Goal: Task Accomplishment & Management: Use online tool/utility

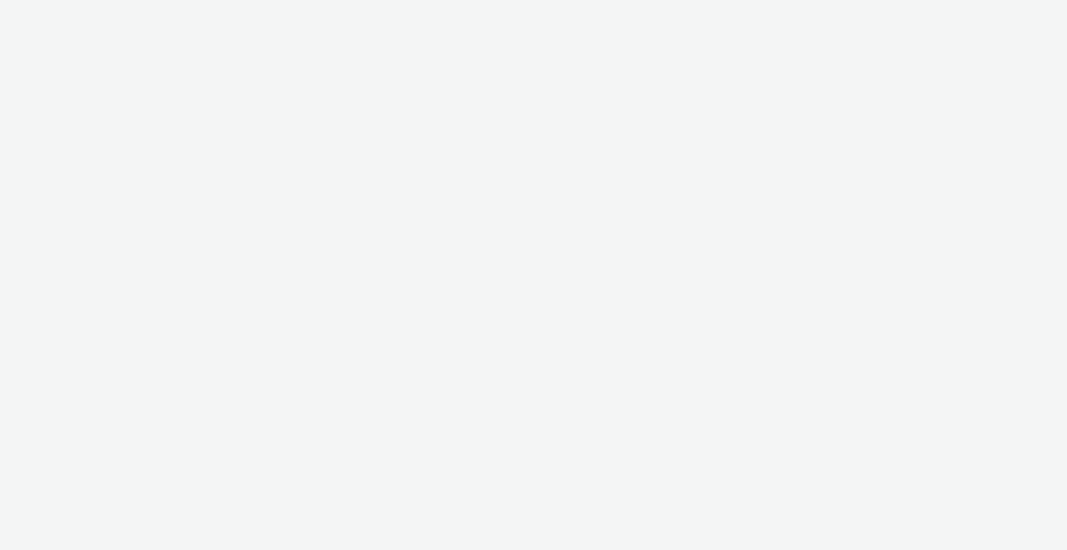
select select "b1b940d3-d05b-48b5-821e-f328c33b988b"
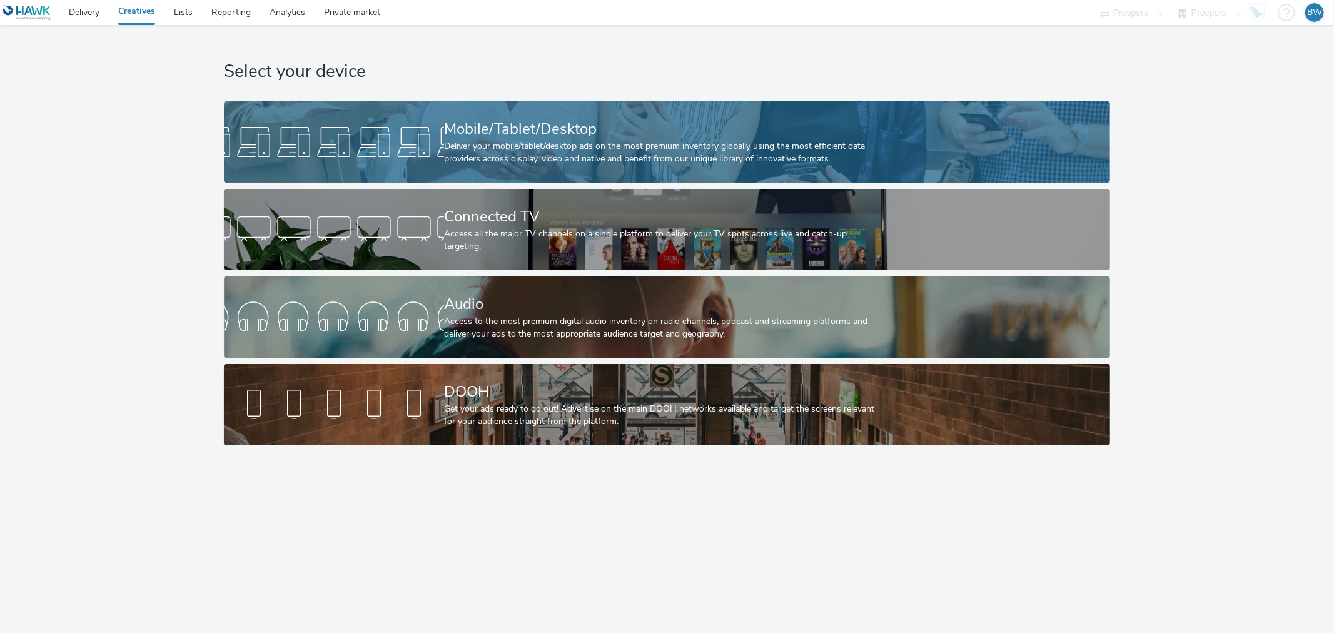
click at [532, 153] on div "Deliver your mobile/tablet/desktop ads on the most premium inventory globally u…" at bounding box center [664, 153] width 441 height 26
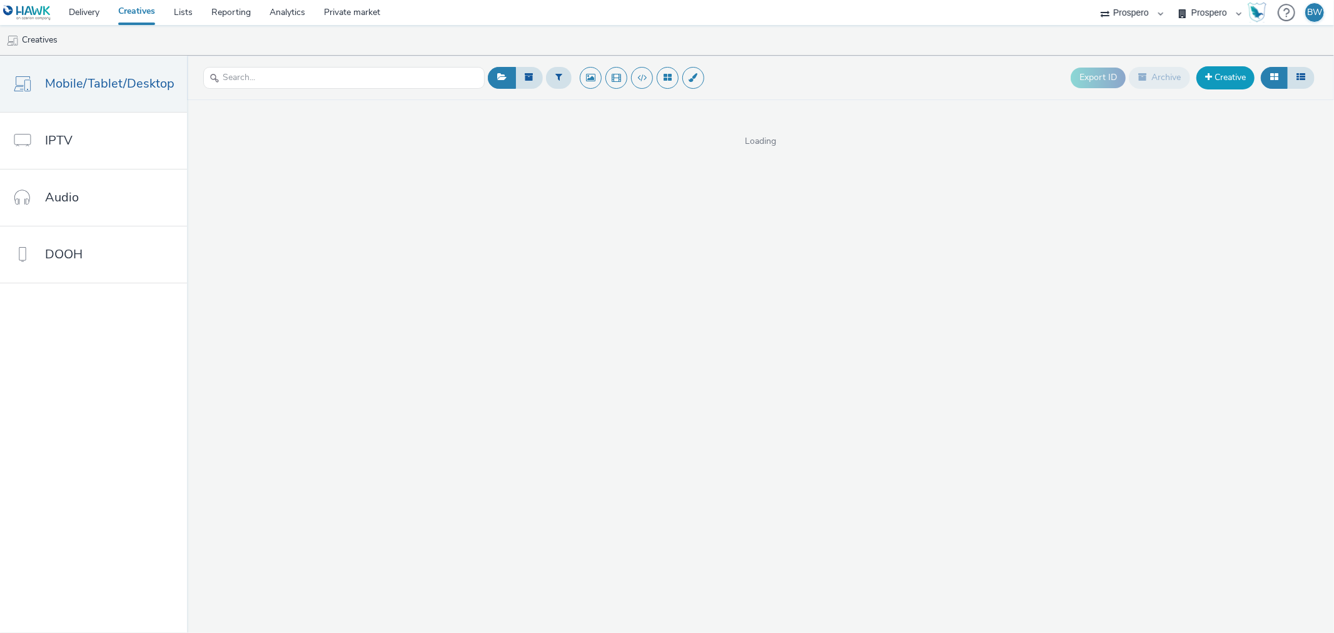
click at [1067, 78] on link "Creative" at bounding box center [1225, 77] width 58 height 23
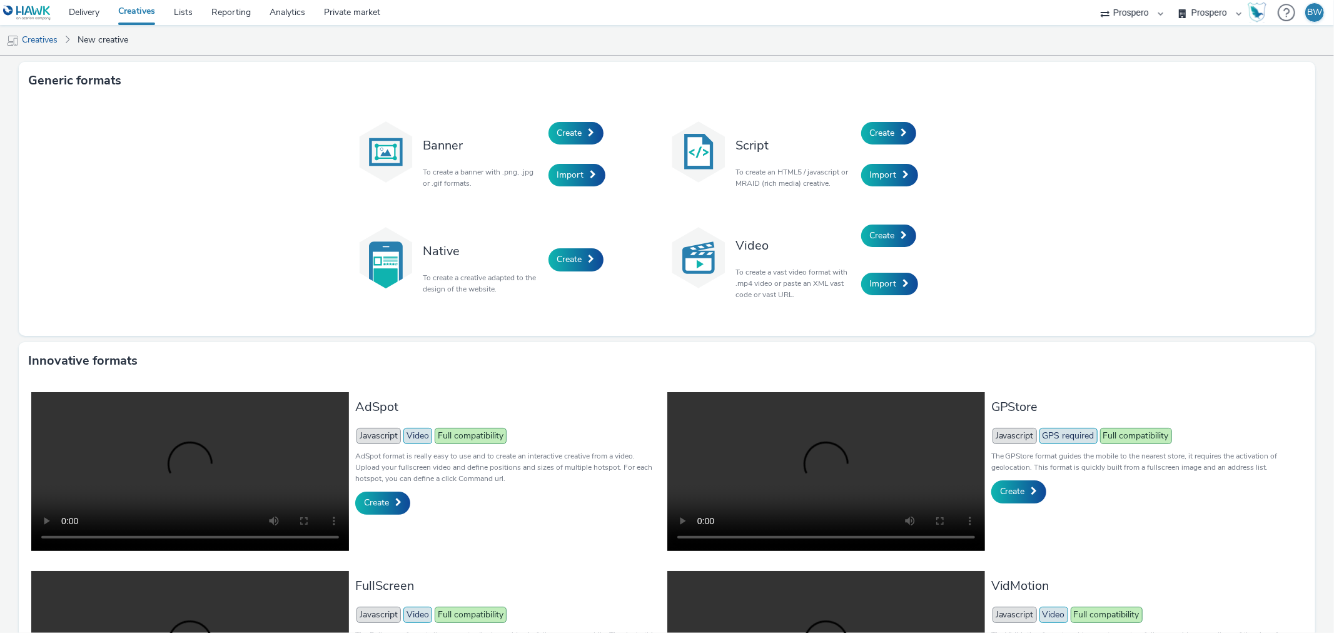
click at [764, 276] on p "To create a vast video format with .mp4 video or paste an XML vast code or vast…" at bounding box center [795, 283] width 119 height 34
click at [765, 275] on p "To create a vast video format with .mp4 video or paste an XML vast code or vast…" at bounding box center [795, 283] width 119 height 34
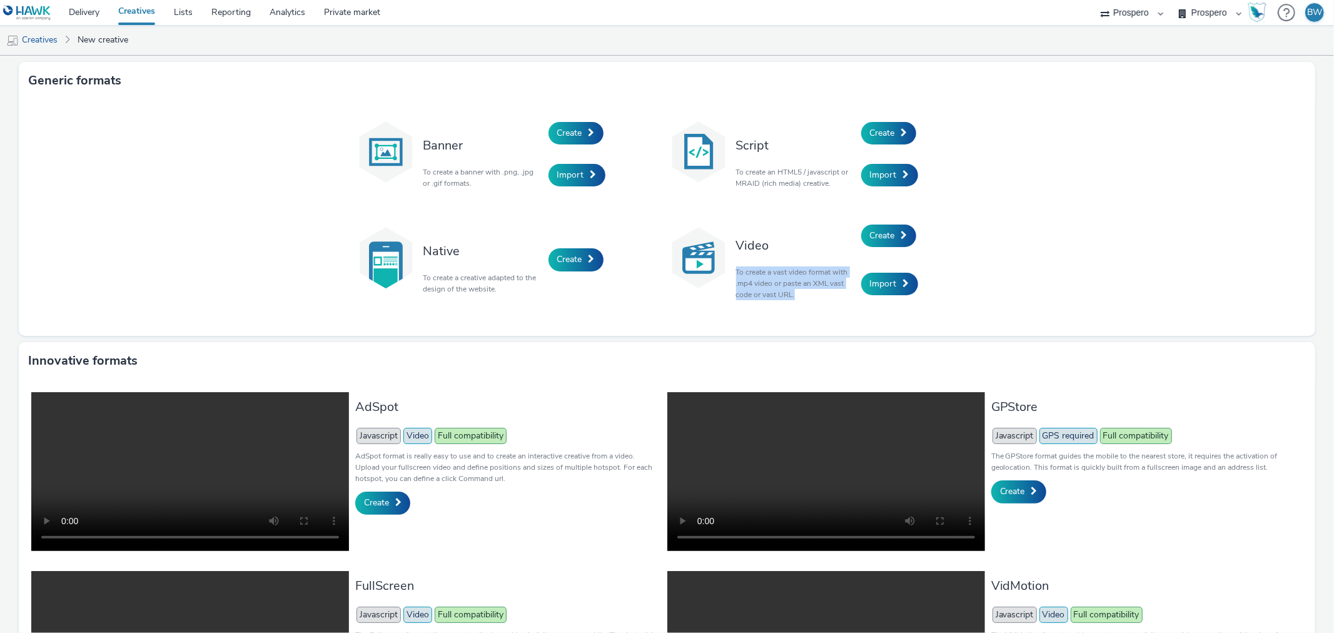
click at [765, 275] on p "To create a vast video format with .mp4 video or paste an XML vast code or vast…" at bounding box center [795, 283] width 119 height 34
click at [873, 239] on span "Create" at bounding box center [882, 235] width 25 height 12
click at [804, 169] on p "To create an HTML5 / javascript or MRAID (rich media) creative." at bounding box center [795, 177] width 119 height 23
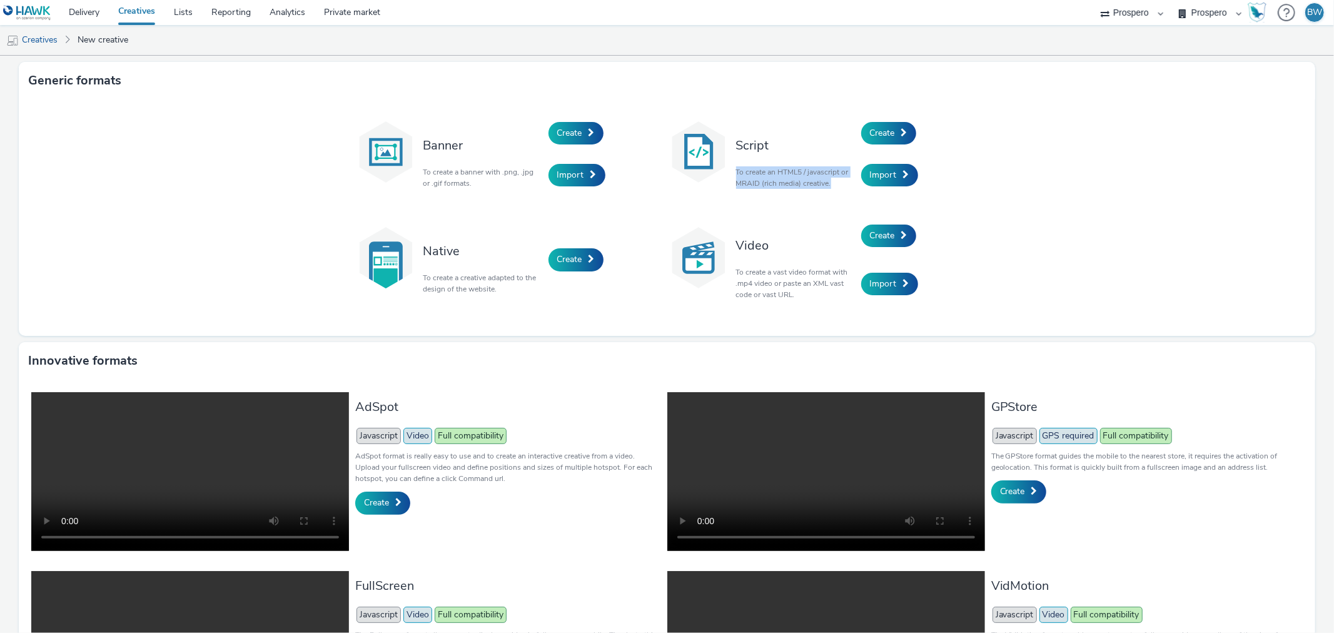
click at [804, 169] on p "To create an HTML5 / javascript or MRAID (rich media) creative." at bounding box center [795, 177] width 119 height 23
click at [802, 179] on p "To create an HTML5 / javascript or MRAID (rich media) creative." at bounding box center [795, 177] width 119 height 23
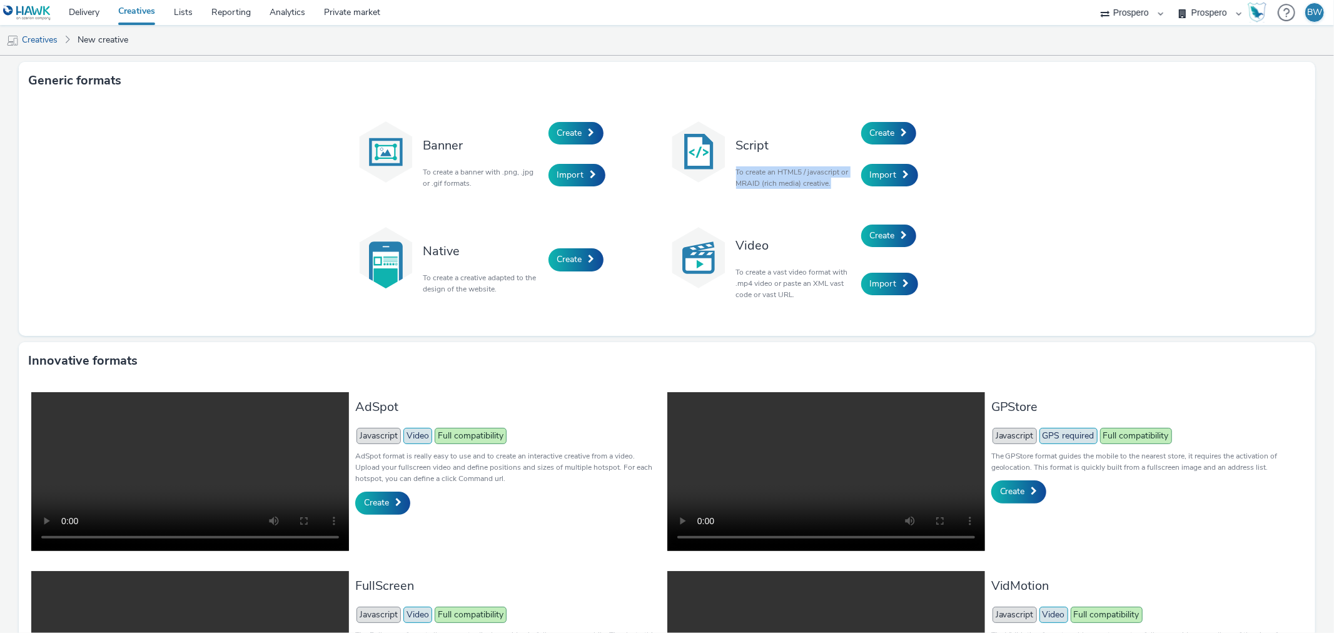
click at [802, 179] on p "To create an HTML5 / javascript or MRAID (rich media) creative." at bounding box center [795, 177] width 119 height 23
click at [802, 174] on p "To create an HTML5 / javascript or MRAID (rich media) creative." at bounding box center [795, 177] width 119 height 23
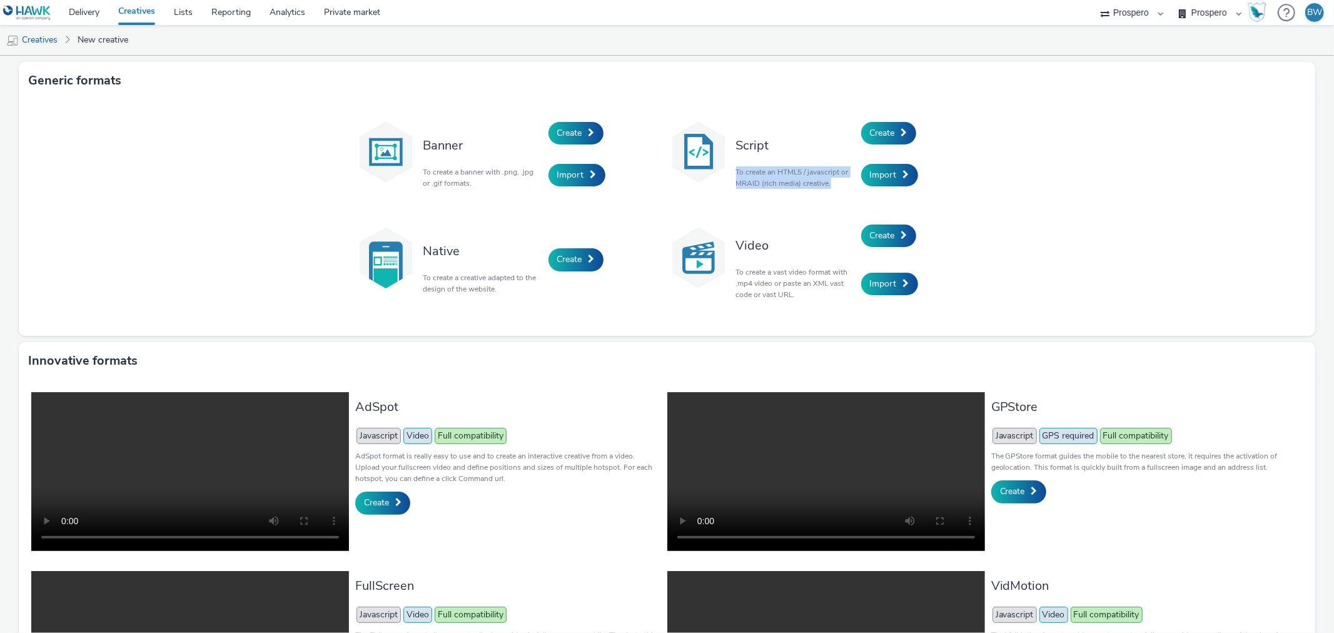
click at [802, 174] on p "To create an HTML5 / javascript or MRAID (rich media) creative." at bounding box center [795, 177] width 119 height 23
click at [767, 273] on p "To create a vast video format with .mp4 video or paste an XML vast code or vast…" at bounding box center [795, 283] width 119 height 34
click at [772, 291] on p "To create a vast video format with .mp4 video or paste an XML vast code or vast…" at bounding box center [795, 283] width 119 height 34
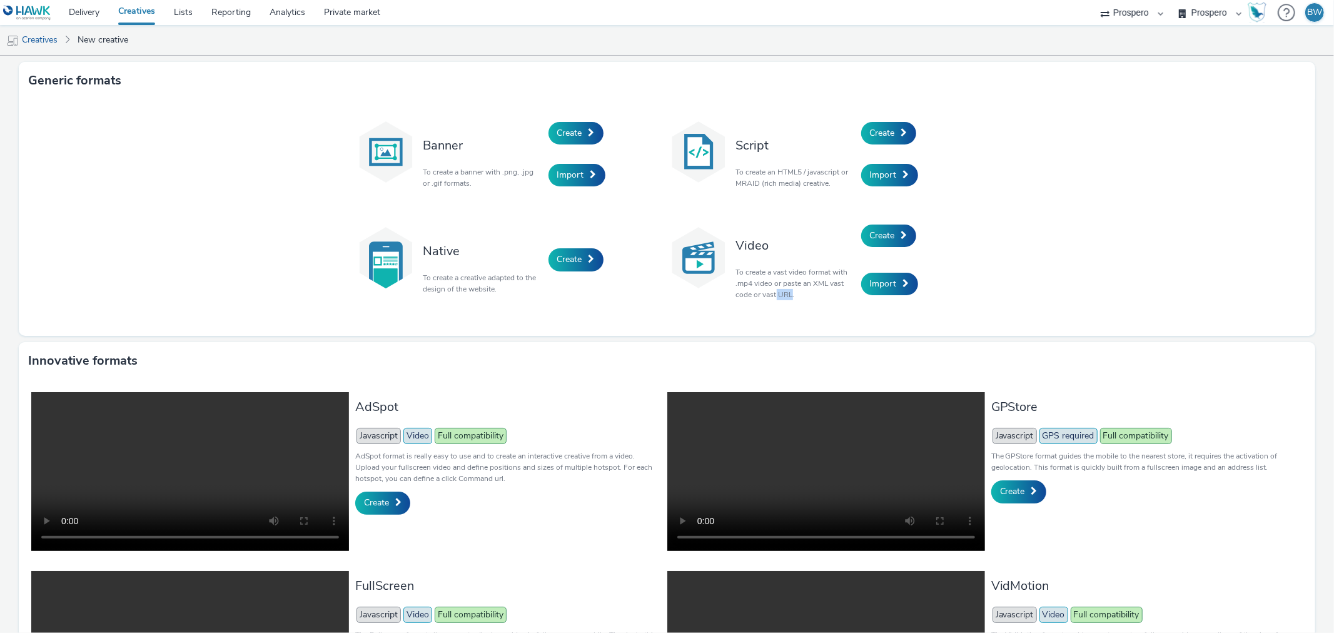
drag, startPoint x: 786, startPoint y: 296, endPoint x: 770, endPoint y: 288, distance: 18.2
click at [771, 289] on p "To create a vast video format with .mp4 video or paste an XML vast code or vast…" at bounding box center [795, 283] width 119 height 34
click at [770, 288] on p "To create a vast video format with .mp4 video or paste an XML vast code or vast…" at bounding box center [795, 283] width 119 height 34
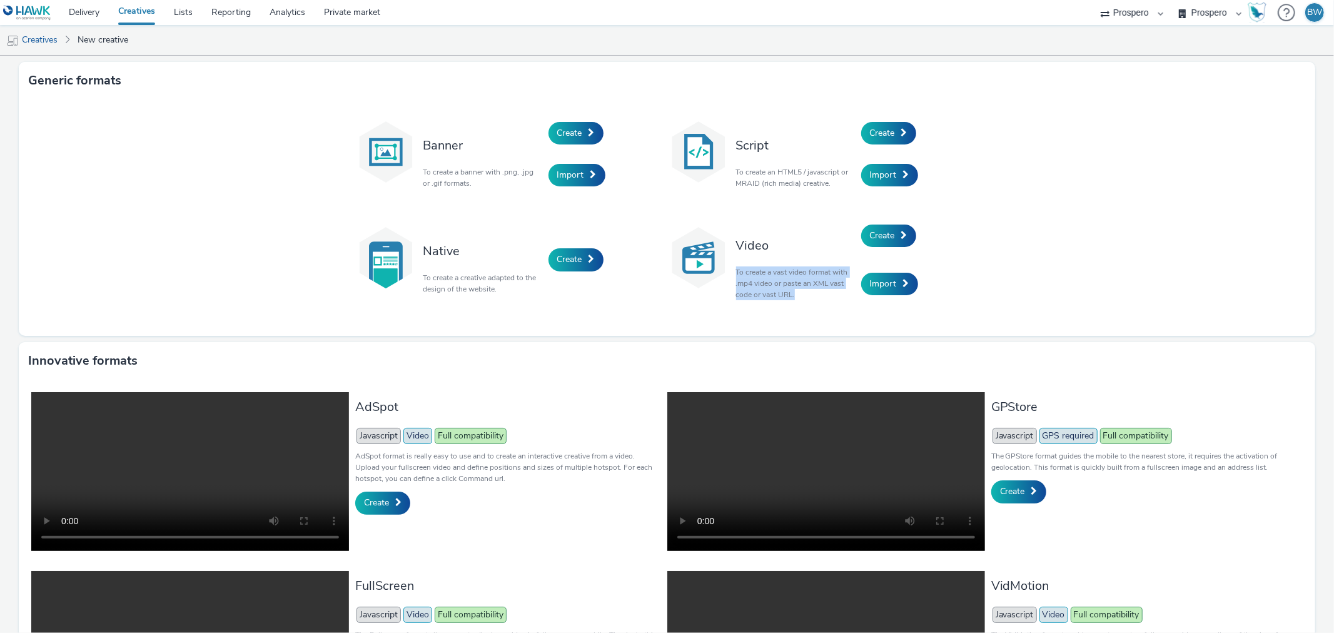
drag, startPoint x: 802, startPoint y: 272, endPoint x: 821, endPoint y: 254, distance: 26.5
click at [802, 272] on p "To create a vast video format with .mp4 video or paste an XML vast code or vast…" at bounding box center [795, 283] width 119 height 34
click at [895, 229] on link "Create" at bounding box center [888, 235] width 55 height 23
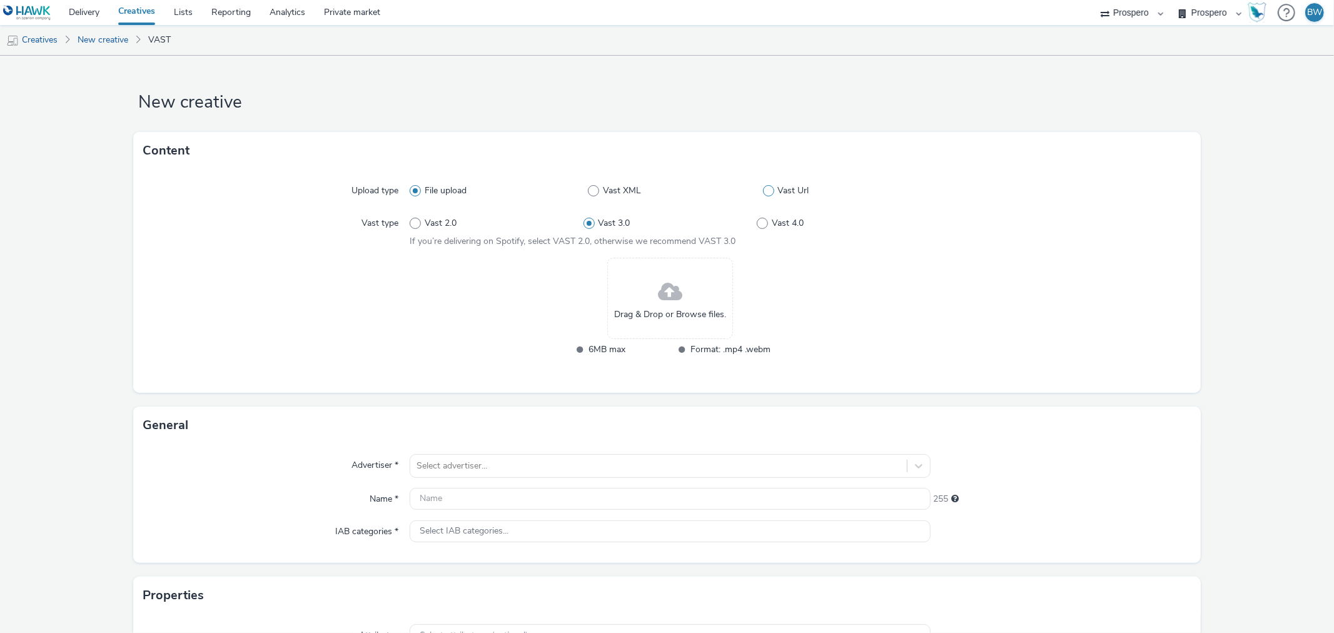
click at [763, 190] on span at bounding box center [768, 190] width 11 height 11
click at [763, 190] on input "Vast Url" at bounding box center [767, 191] width 8 height 8
radio input "false"
radio input "true"
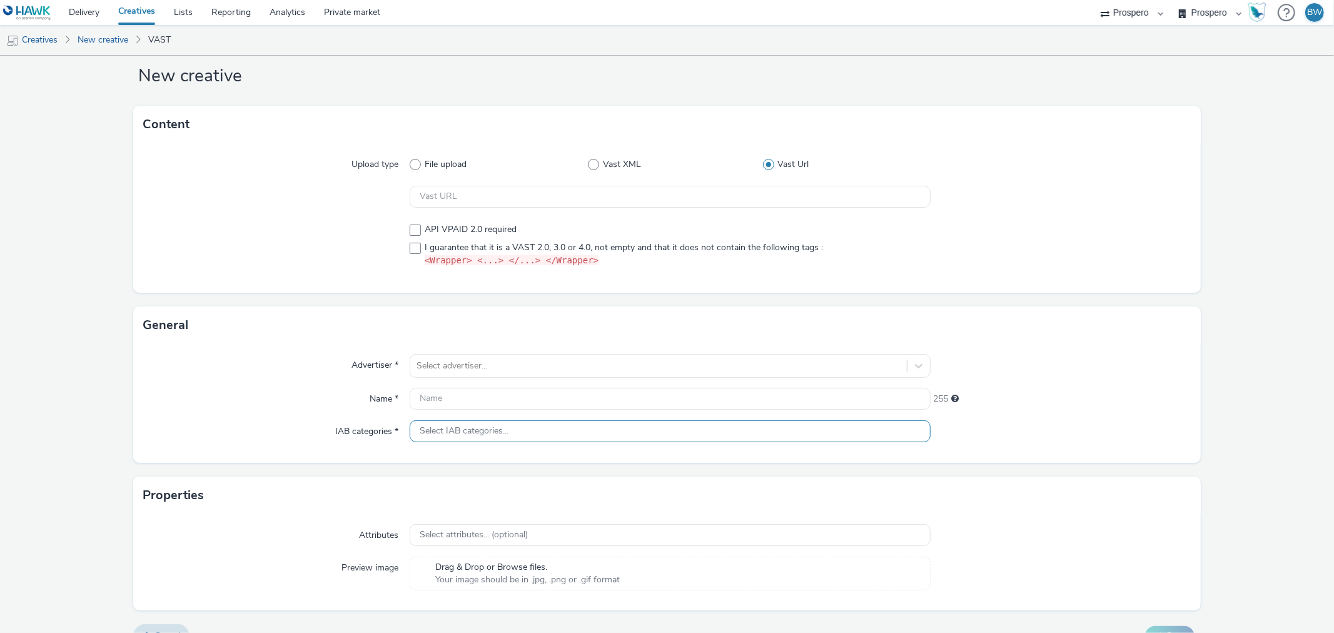
scroll to position [50, 0]
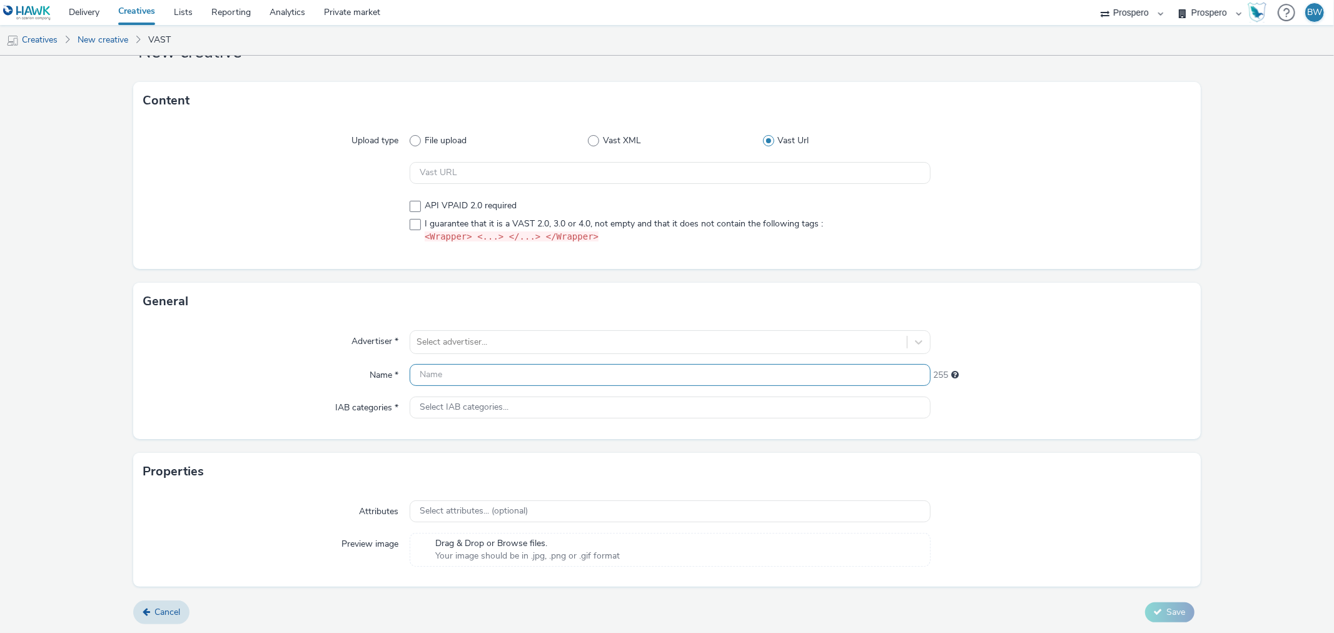
click at [417, 376] on input "text" at bounding box center [670, 375] width 520 height 22
paste input "ADV:CASS|CAM:H2 [DATE]-Nov|CHA:Video|PLA:Prospero|INV:LadBible|TEC:N/A|PHA:H2|O…"
type input "ADV:CASS|CAM:H2 [DATE]-Nov|CHA:Video|PLA:Prospero|INV:LadBible|TEC:N/A|PHA:H2|O…"
click at [446, 340] on div at bounding box center [657, 342] width 483 height 15
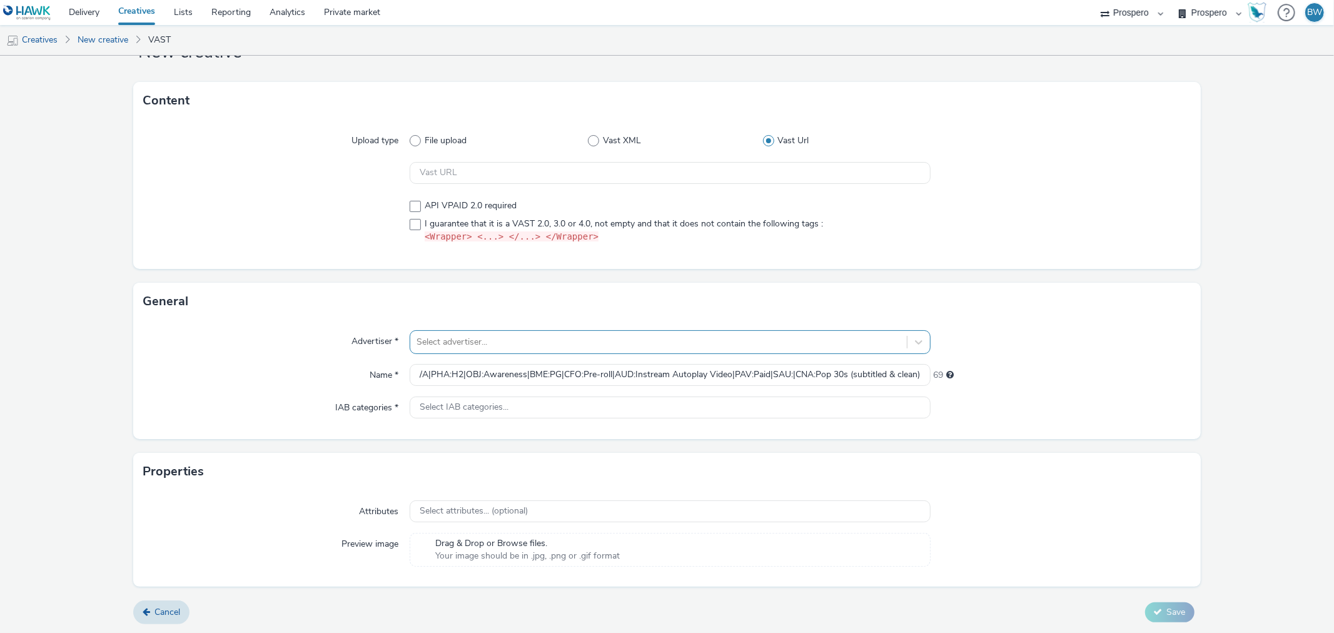
scroll to position [0, 0]
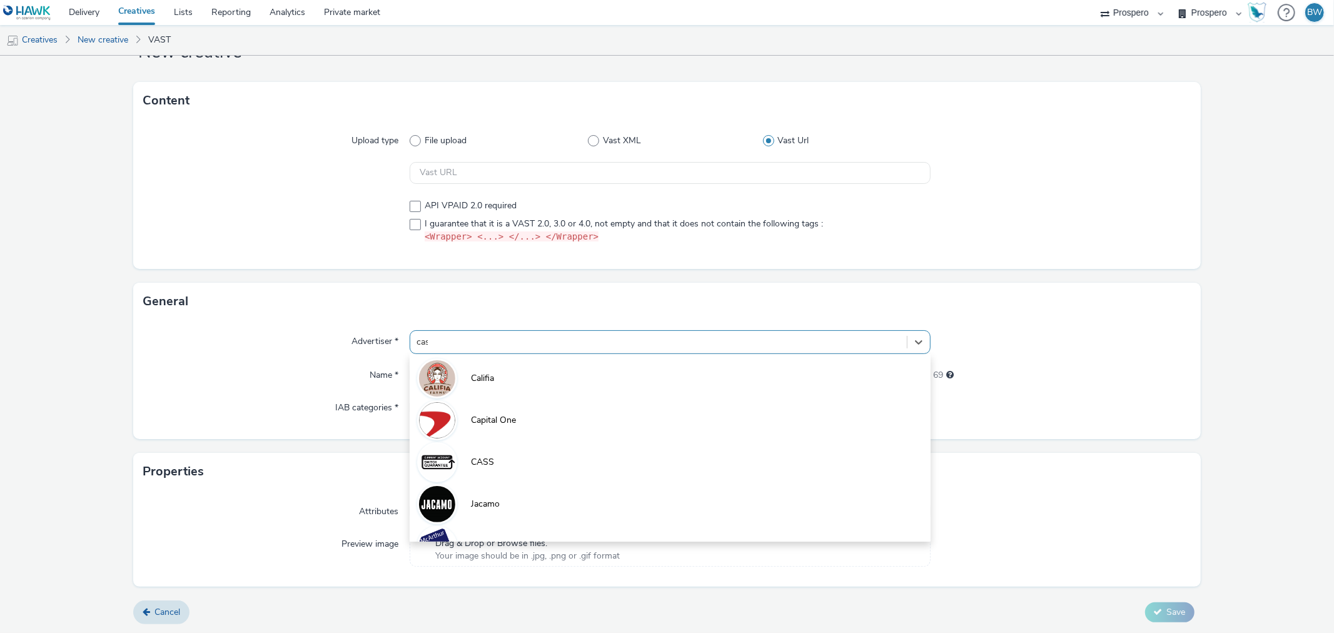
type input "cass"
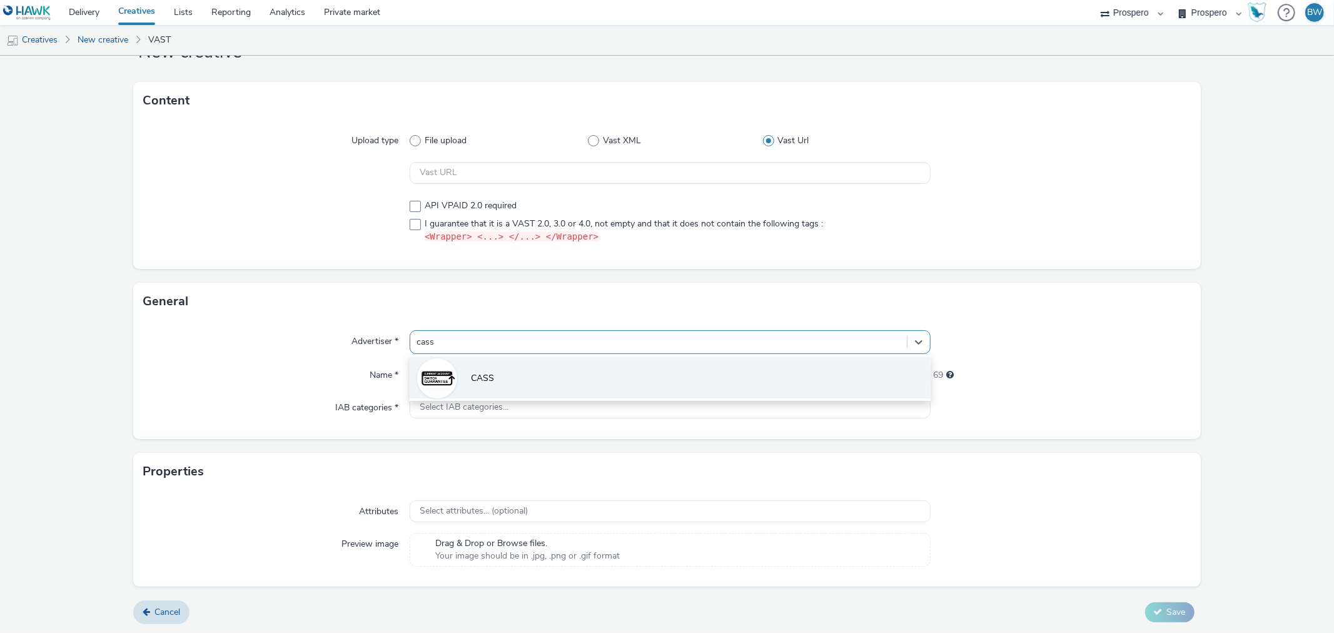
click at [641, 368] on li "CASS" at bounding box center [670, 377] width 520 height 42
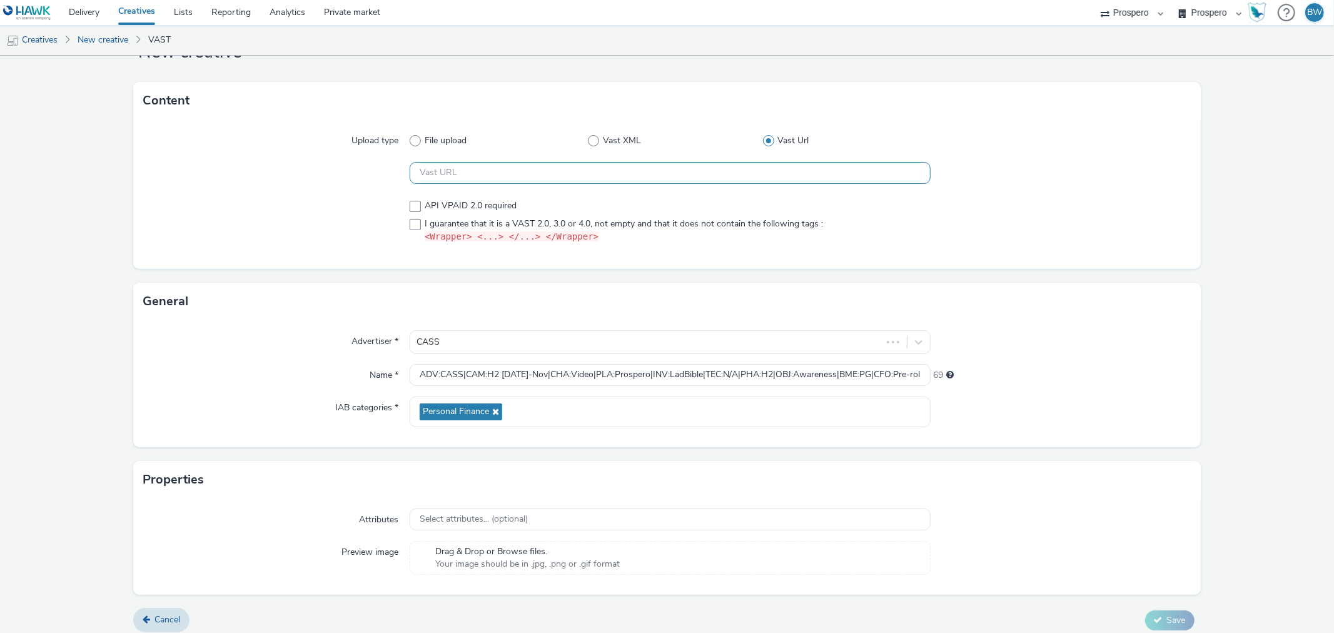
click at [471, 171] on input "text" at bounding box center [670, 173] width 520 height 22
paste input "https://ad.doubleclick.net/ddm/pfadx/N5573.2095505TABMO/B33999202.429607281;sz=…"
type input "https://ad.doubleclick.net/ddm/pfadx/N5573.2095505TABMO/B33999202.429607281;sz=…"
click at [410, 226] on span at bounding box center [415, 224] width 11 height 11
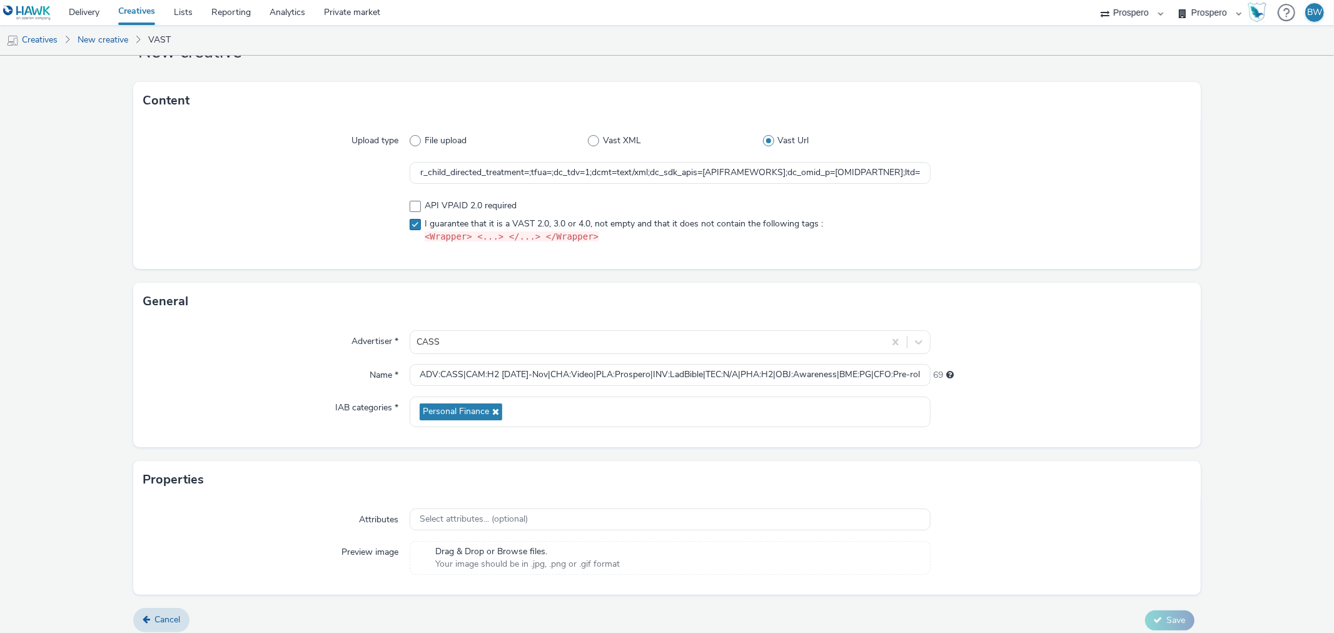
scroll to position [0, 0]
checkbox input "true"
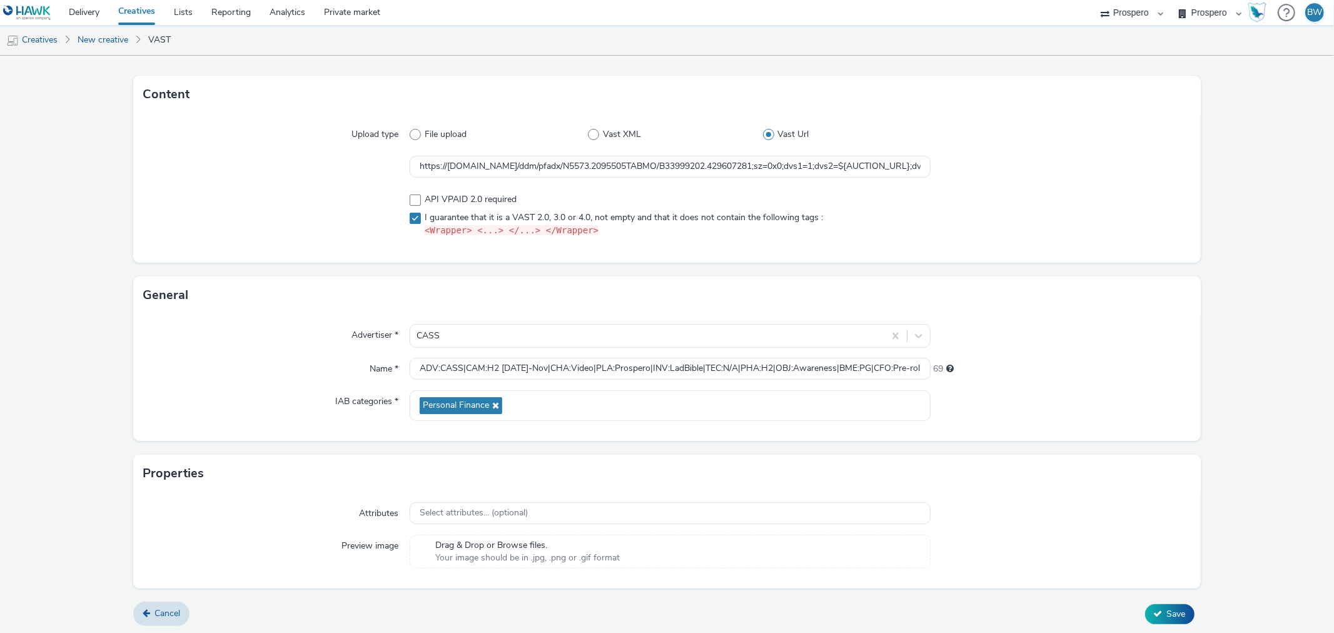
scroll to position [58, 0]
click at [1067, 549] on icon at bounding box center [1158, 612] width 9 height 9
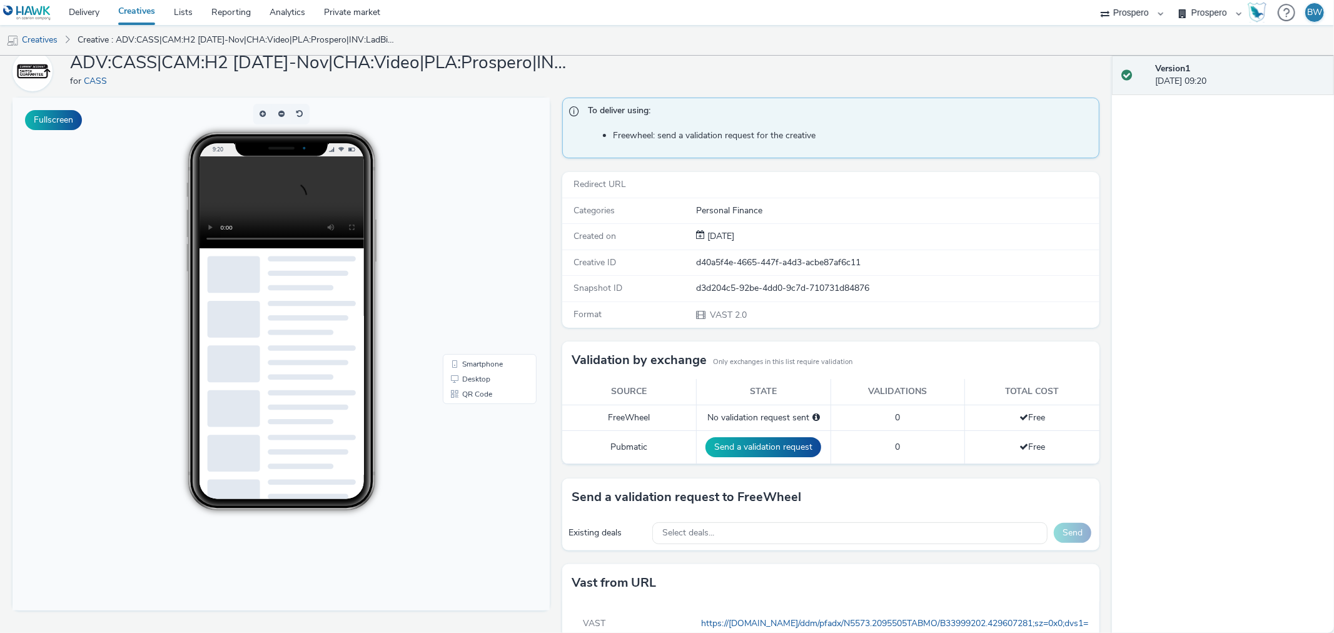
scroll to position [103, 0]
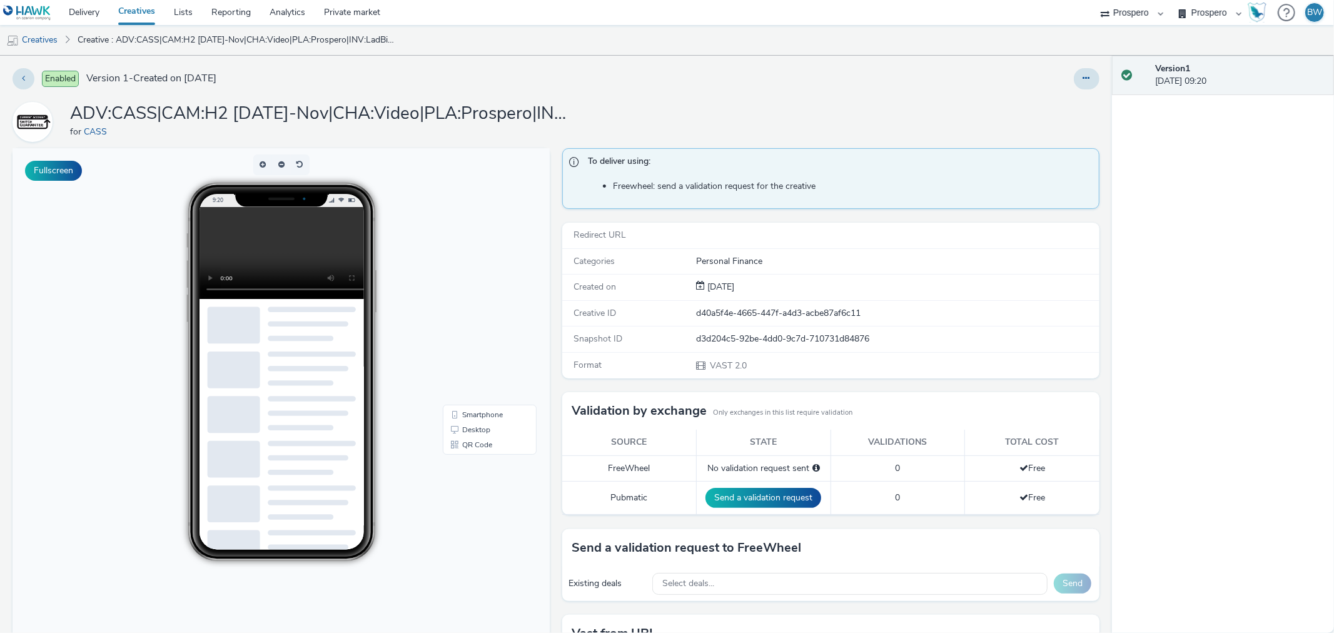
click at [275, 228] on video at bounding box center [291, 253] width 184 height 92
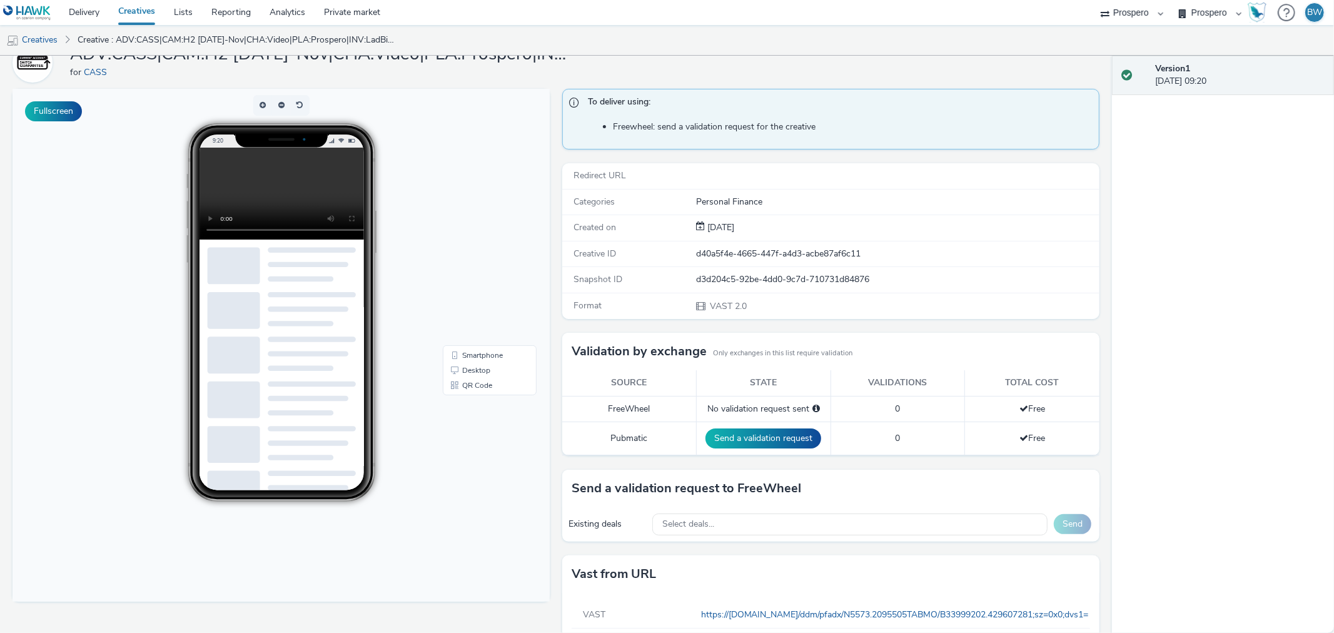
scroll to position [103, 0]
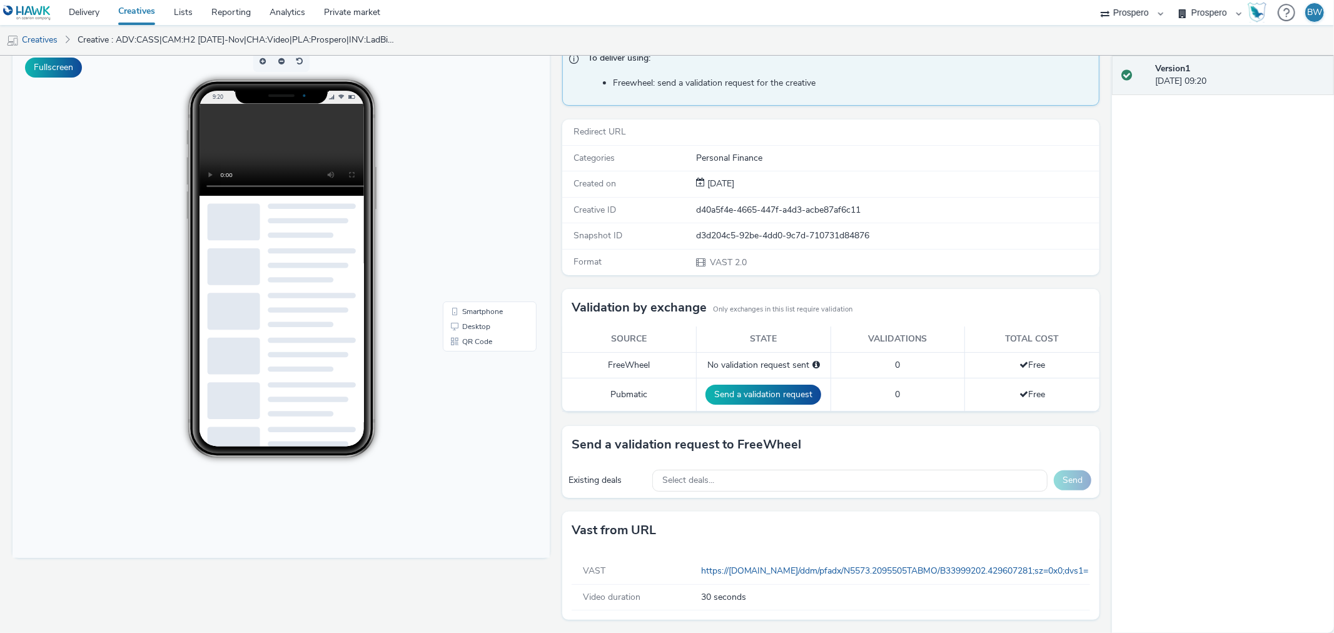
drag, startPoint x: 200, startPoint y: 122, endPoint x: 214, endPoint y: 129, distance: 15.9
click at [201, 123] on video at bounding box center [291, 150] width 184 height 92
click at [214, 129] on video at bounding box center [291, 150] width 184 height 92
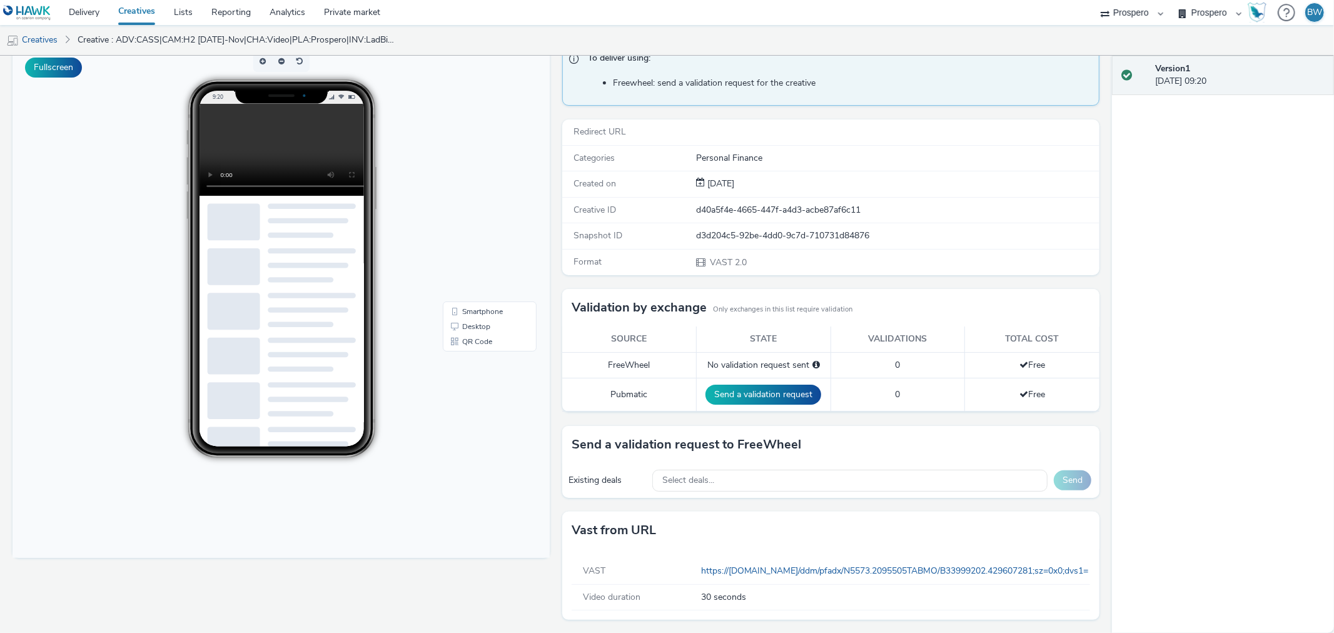
scroll to position [0, 0]
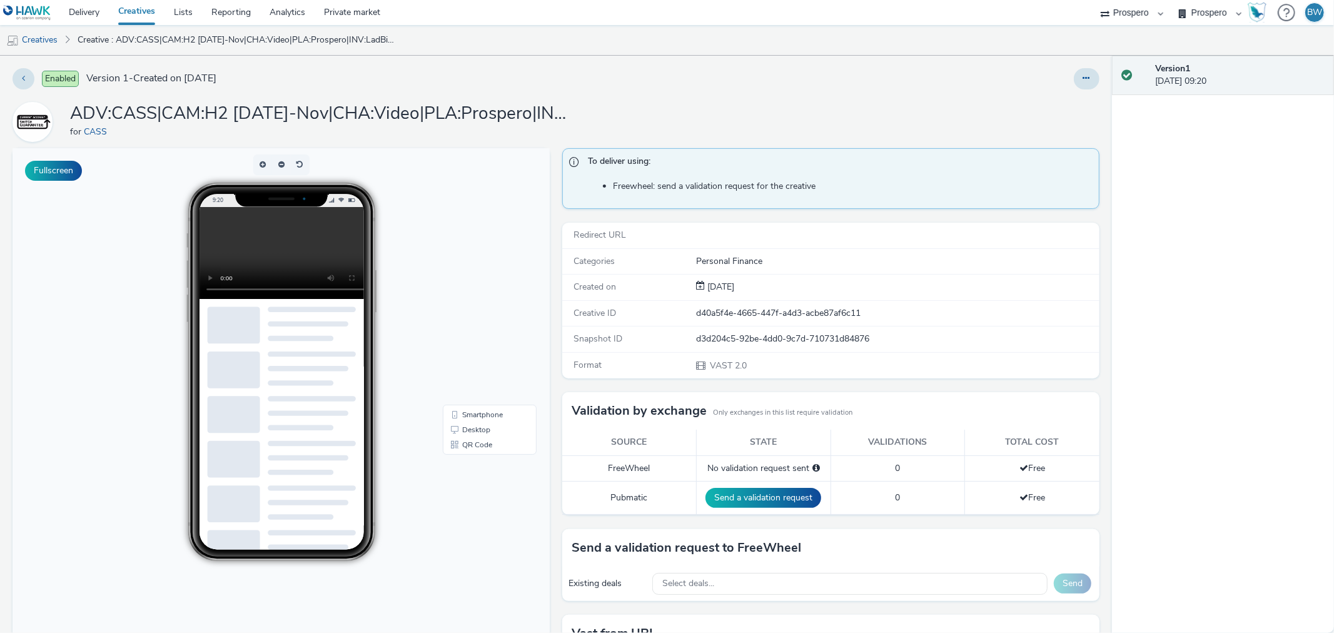
click at [13, 16] on img at bounding box center [27, 13] width 48 height 16
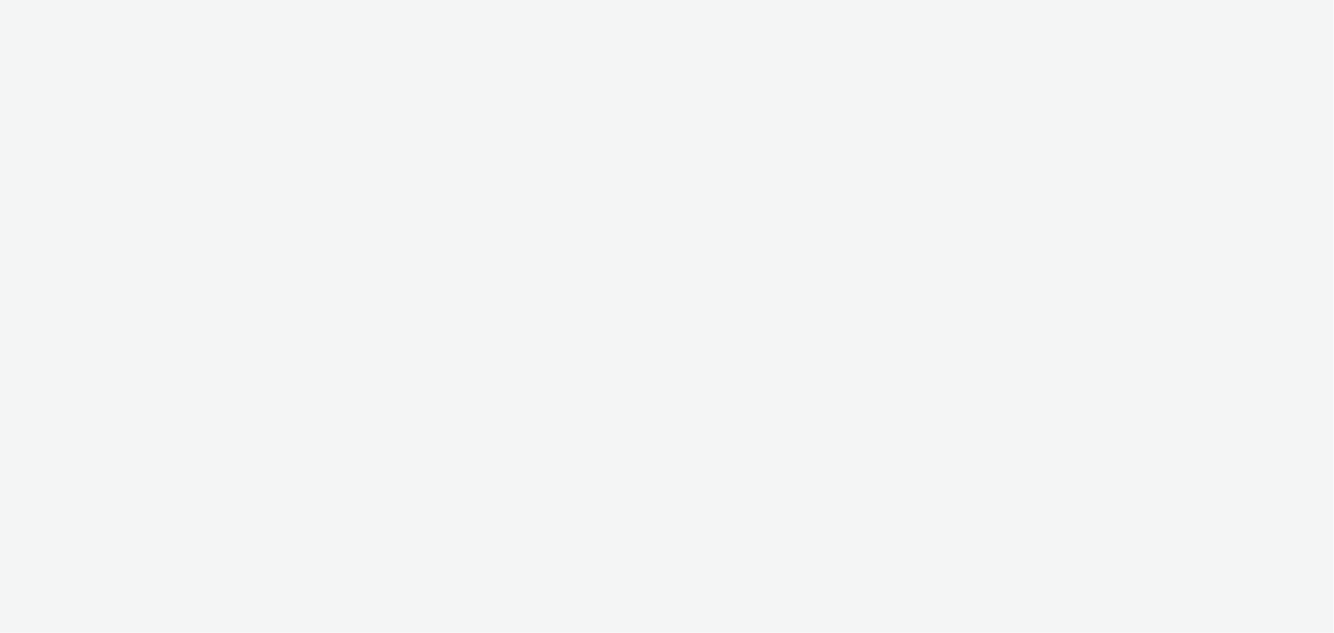
select select "b1b940d3-d05b-48b5-821e-f328c33b988b"
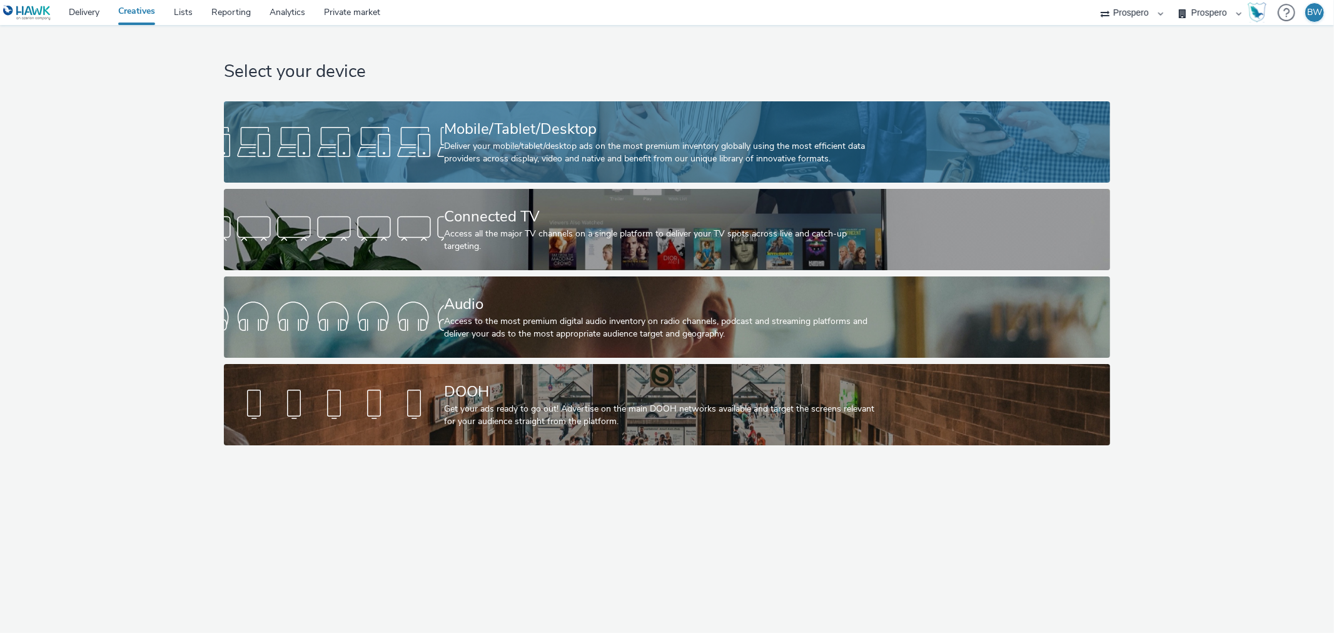
click at [513, 131] on div "Mobile/Tablet/Desktop" at bounding box center [664, 129] width 441 height 22
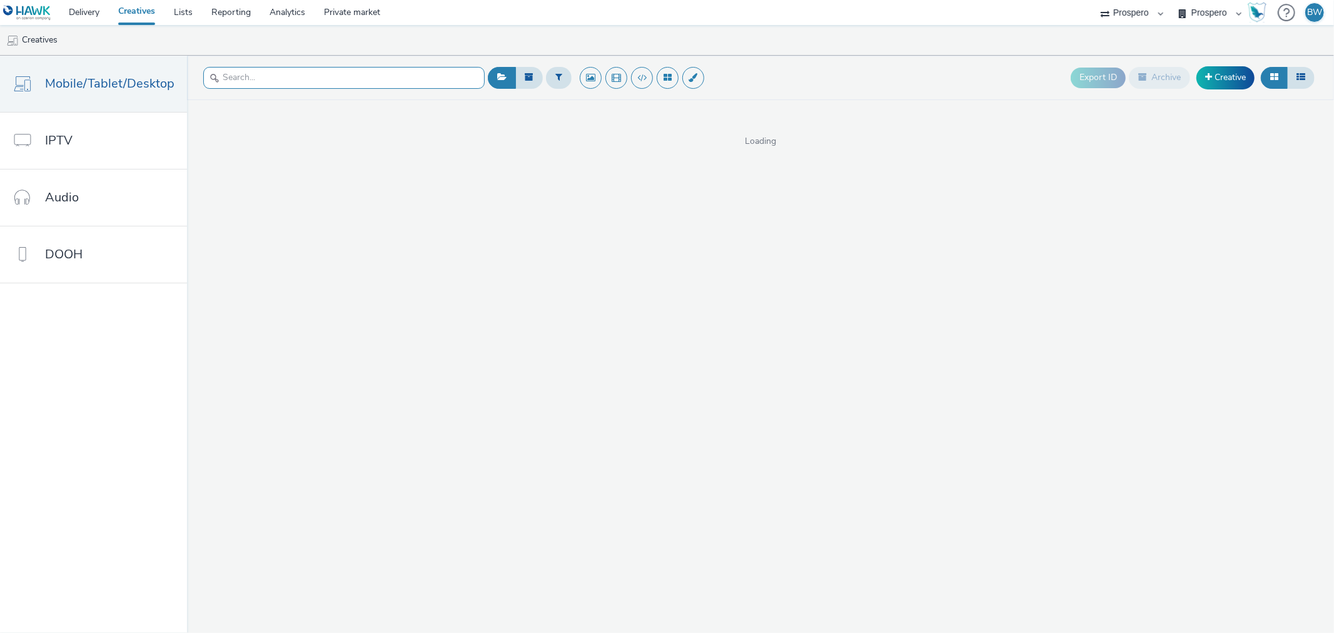
click at [253, 84] on input "text" at bounding box center [343, 78] width 281 height 22
paste input "ADV:CASS|CAM:H2 [DATE]-Nov|CHA:Video|PLA:Prospero|INV:LadBible|TEC:N/A|PHA:H2|O…"
type input "ADV:CASS|CAM:H2 [DATE]-Nov|CHA:Video|PLA:Prospero|INV:LadBible|TEC:N/A|PHA:H2|O…"
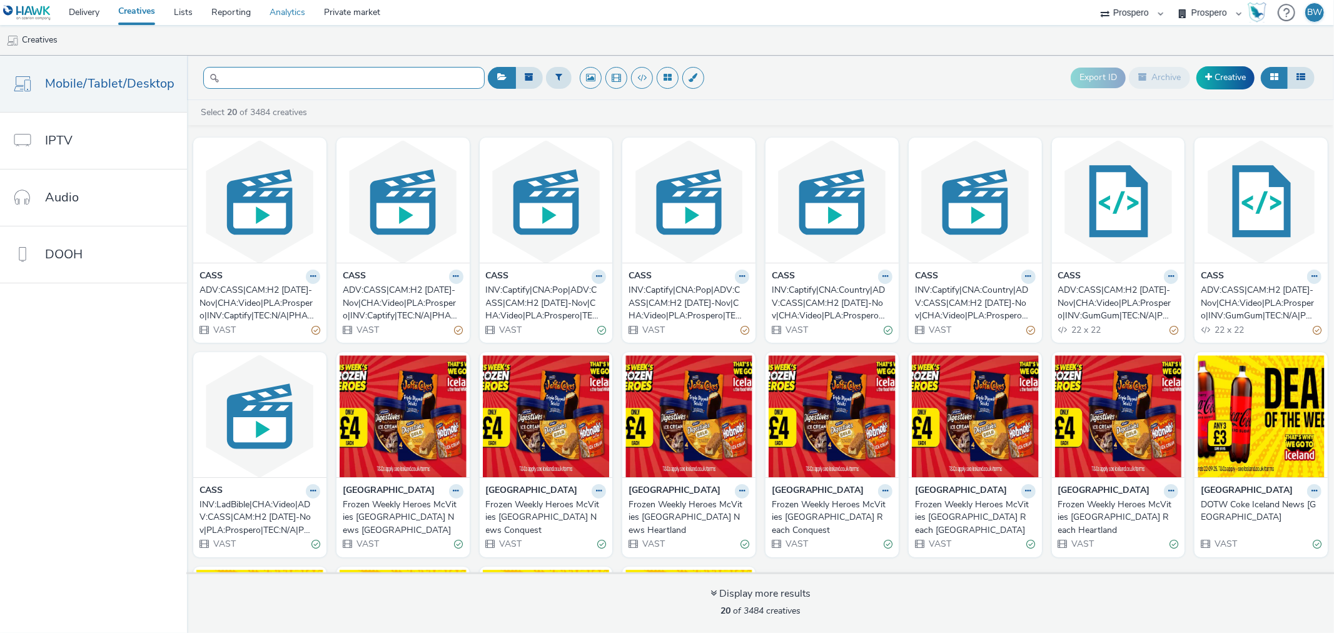
scroll to position [0, 0]
